Goal: Check status: Check status

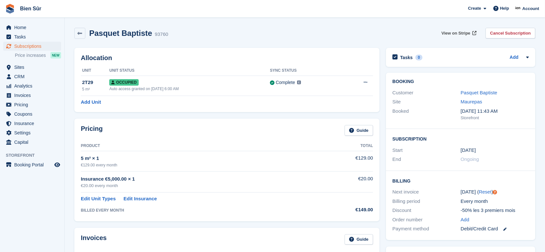
click at [464, 32] on span "View on Stripe" at bounding box center [456, 33] width 29 height 6
click at [37, 27] on span "Home" at bounding box center [33, 27] width 39 height 9
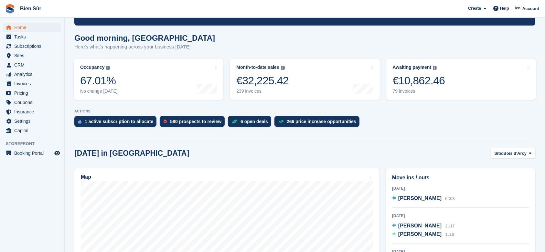
scroll to position [129, 0]
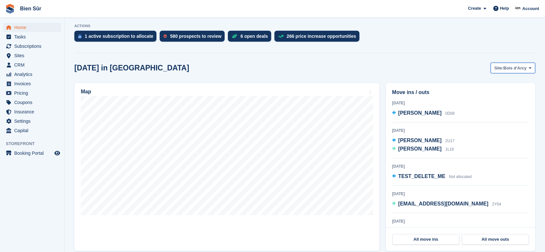
click at [514, 66] on span "Bois d'Arcy" at bounding box center [515, 68] width 23 height 6
click at [494, 97] on link "Maurepas" at bounding box center [492, 95] width 80 height 12
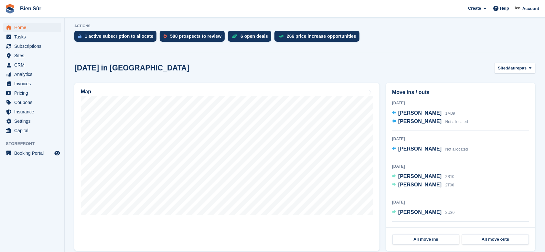
scroll to position [0, 0]
